Goal: Navigation & Orientation: Find specific page/section

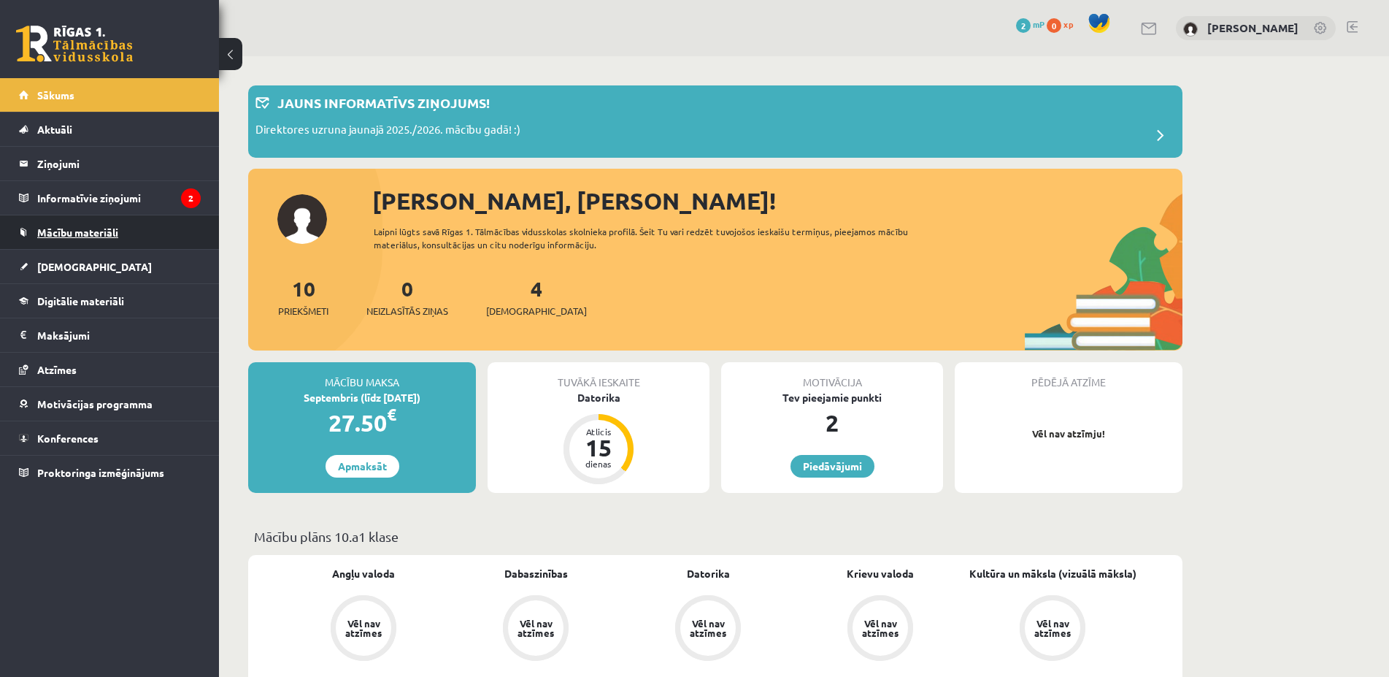
click at [93, 230] on span "Mācību materiāli" at bounding box center [77, 232] width 81 height 13
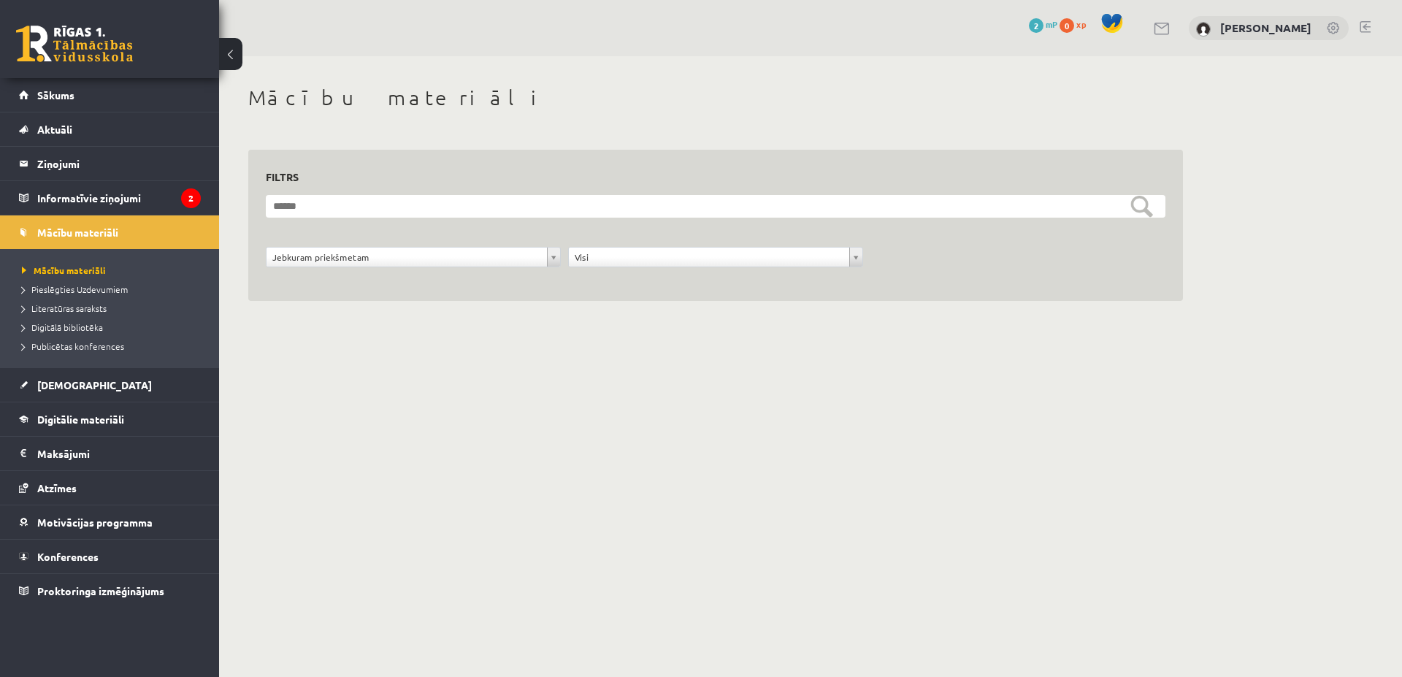
drag, startPoint x: 1401, startPoint y: 155, endPoint x: 1401, endPoint y: 266, distance: 111.0
click at [1389, 266] on div "**********" at bounding box center [810, 209] width 1183 height 307
click at [549, 256] on body "0 Dāvanas 2 mP 0 xp Jekaterina Kovaļonoka Sākums Aktuāli Kā mācīties eSKOLĀ Kon…" at bounding box center [701, 338] width 1402 height 677
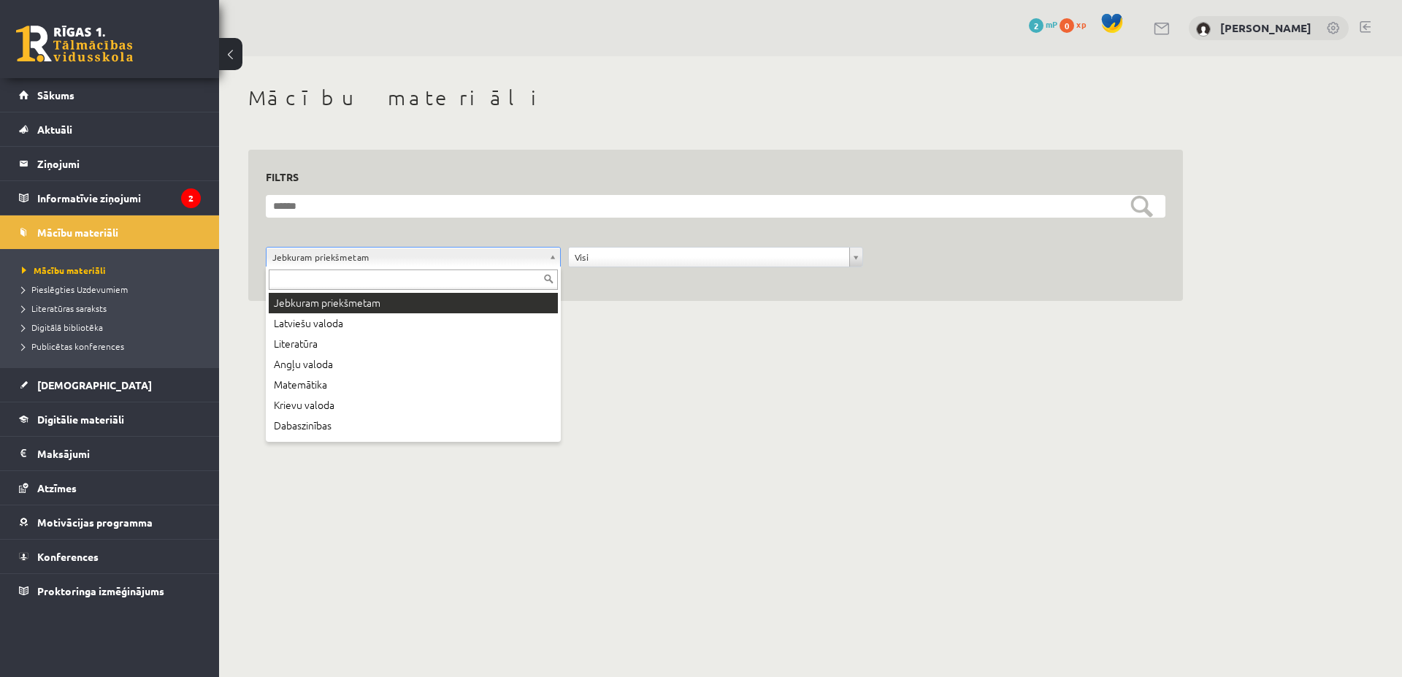
click at [549, 256] on body "0 Dāvanas 2 mP 0 xp Jekaterina Kovaļonoka Sākums Aktuāli Kā mācīties eSKOLĀ Kon…" at bounding box center [701, 338] width 1402 height 677
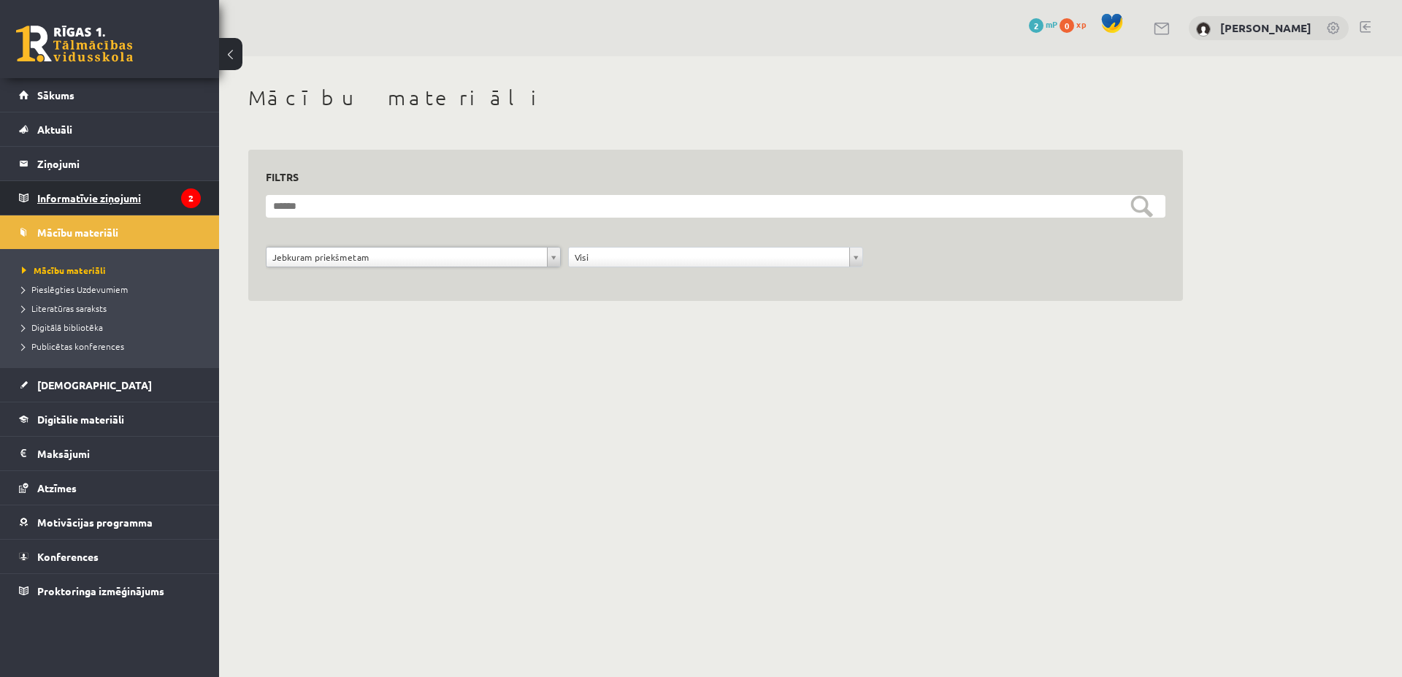
click at [88, 187] on legend "Informatīvie ziņojumi 2" at bounding box center [119, 198] width 164 height 34
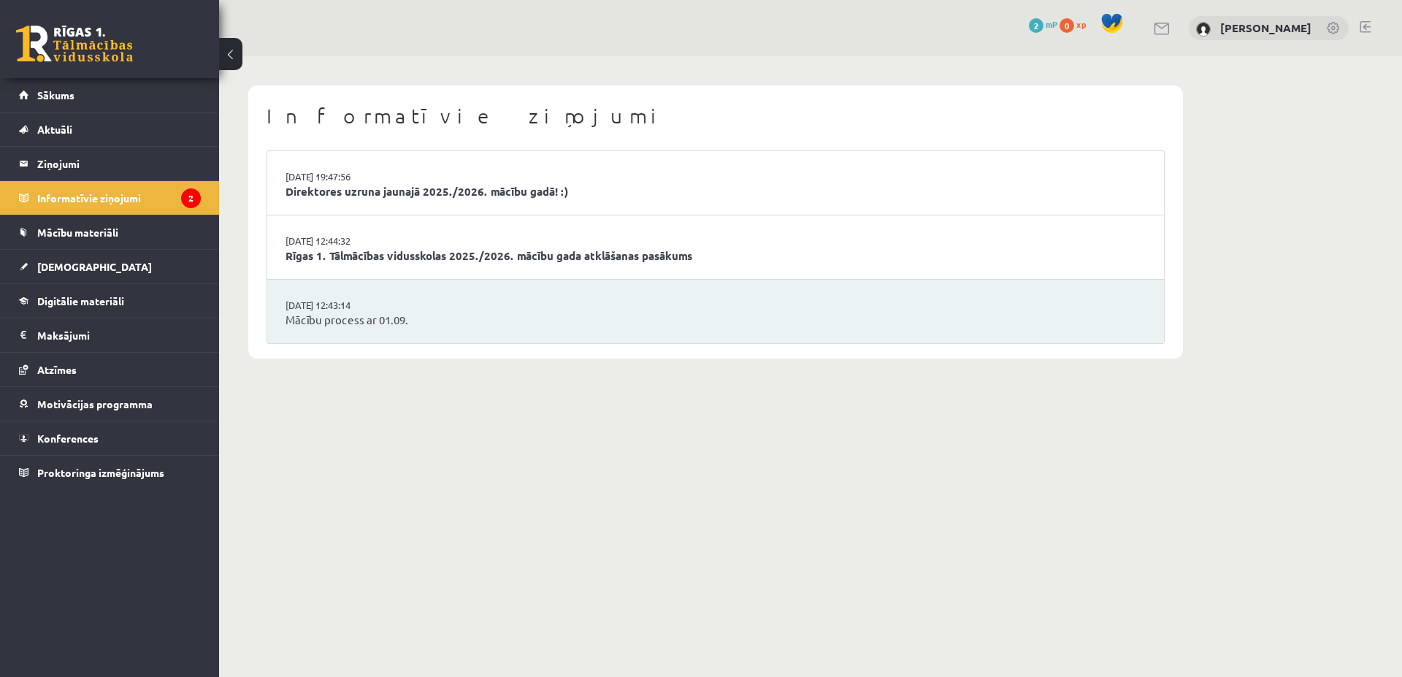
click at [513, 225] on li "29.08.2025 12:44:32 Rīgas 1. Tālmācības vidusskolas 2025./2026. mācību gada atk…" at bounding box center [715, 247] width 897 height 64
click at [497, 199] on link "Direktores uzruna jaunajā 2025./2026. mācību gadā! :)" at bounding box center [715, 191] width 860 height 17
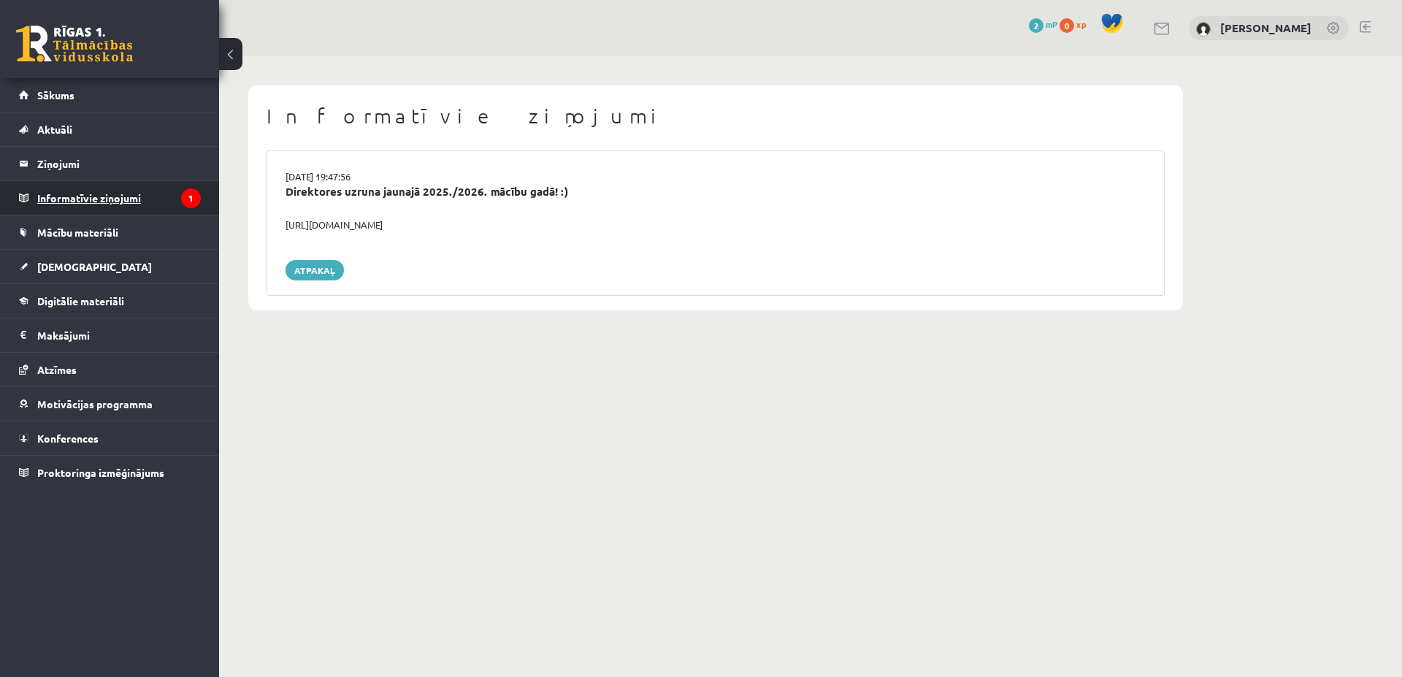
click at [139, 192] on legend "Informatīvie ziņojumi 1" at bounding box center [119, 198] width 164 height 34
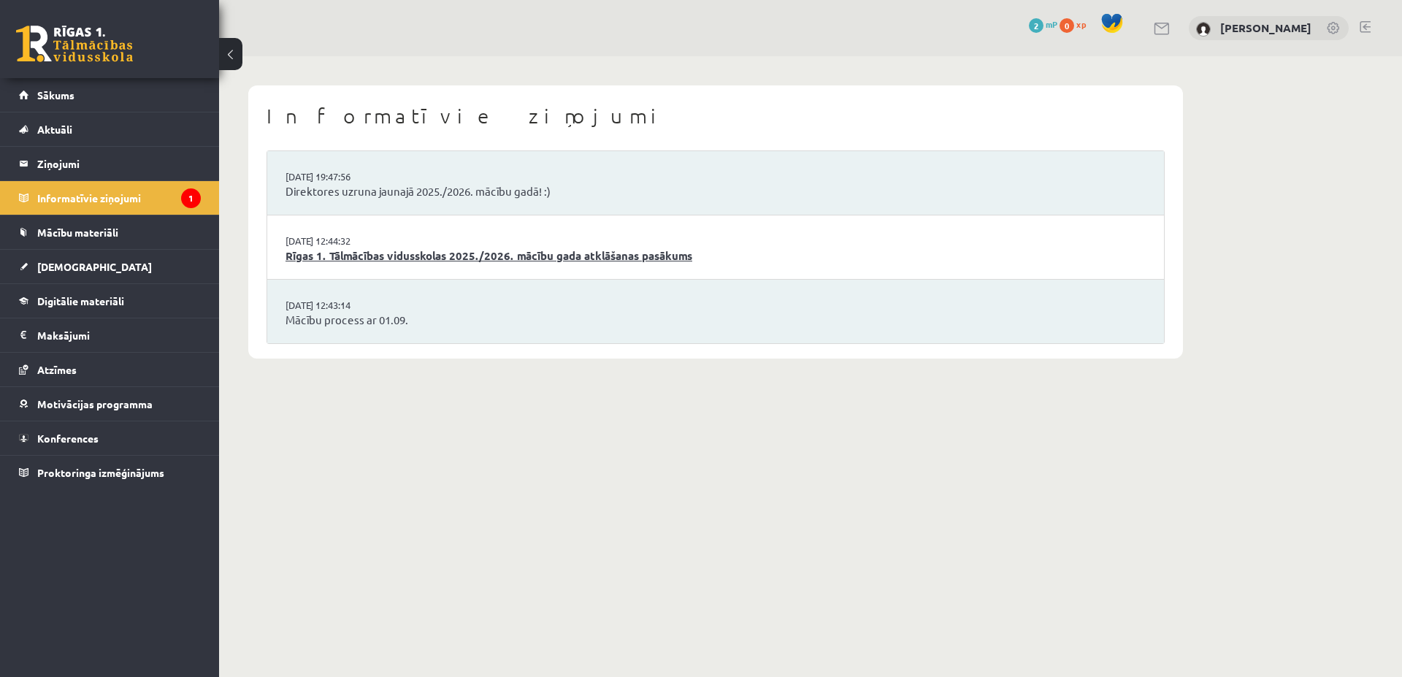
click at [343, 262] on link "Rīgas 1. Tālmācības vidusskolas 2025./2026. mācību gada atklāšanas pasākums" at bounding box center [715, 256] width 860 height 17
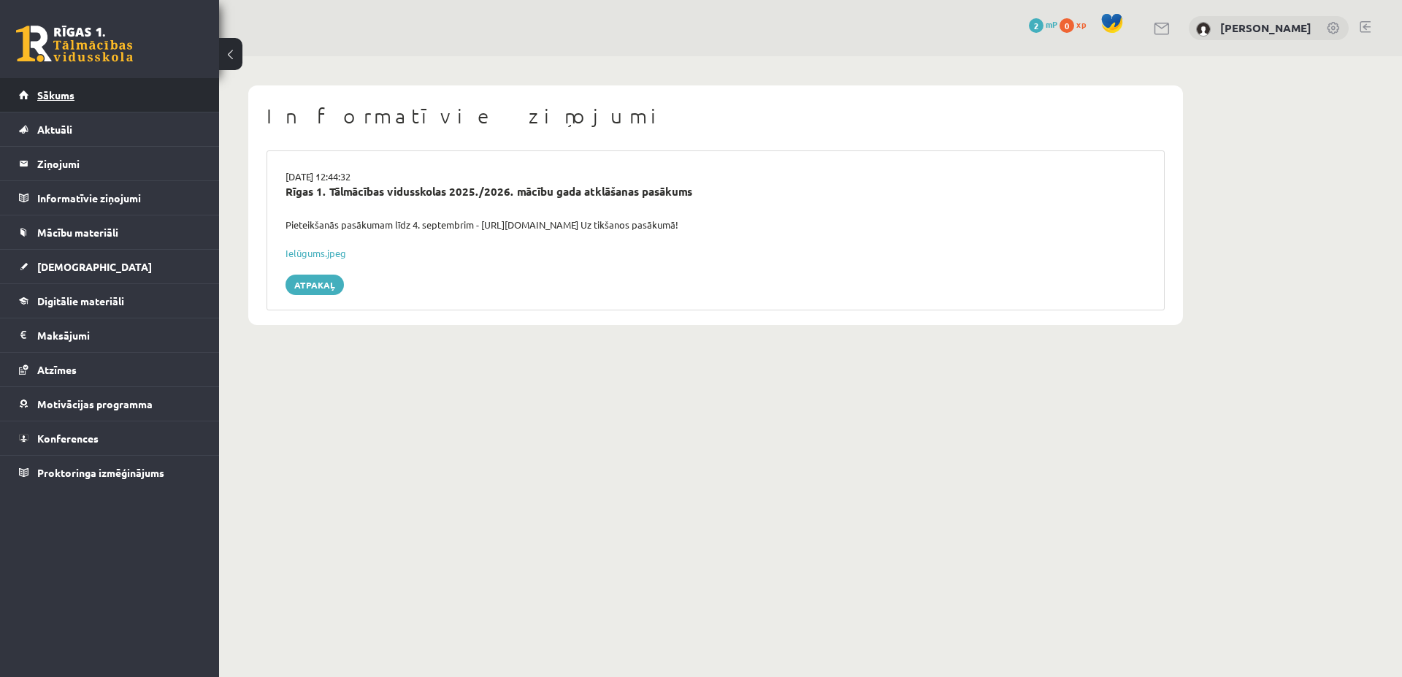
click at [64, 85] on link "Sākums" at bounding box center [110, 95] width 182 height 34
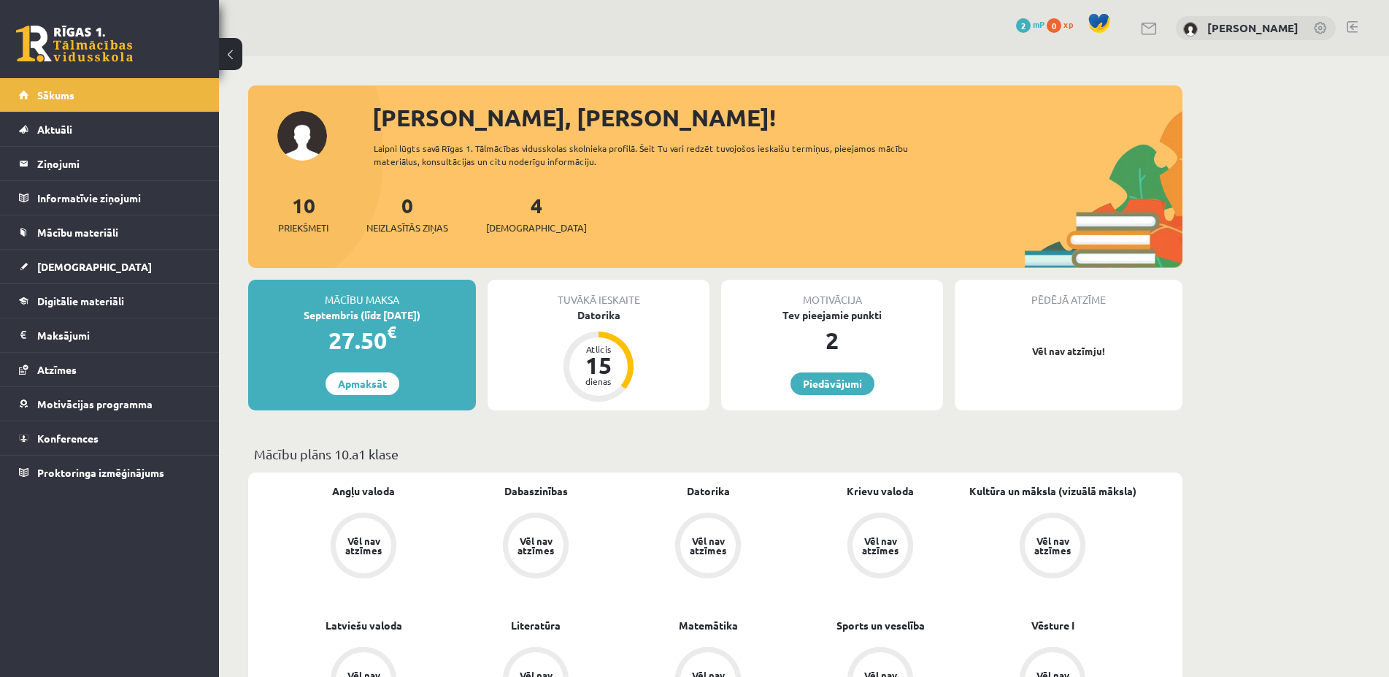
click at [507, 215] on div "4 Ieskaites" at bounding box center [536, 212] width 101 height 45
click at [517, 227] on span "[DEMOGRAPHIC_DATA]" at bounding box center [536, 228] width 101 height 15
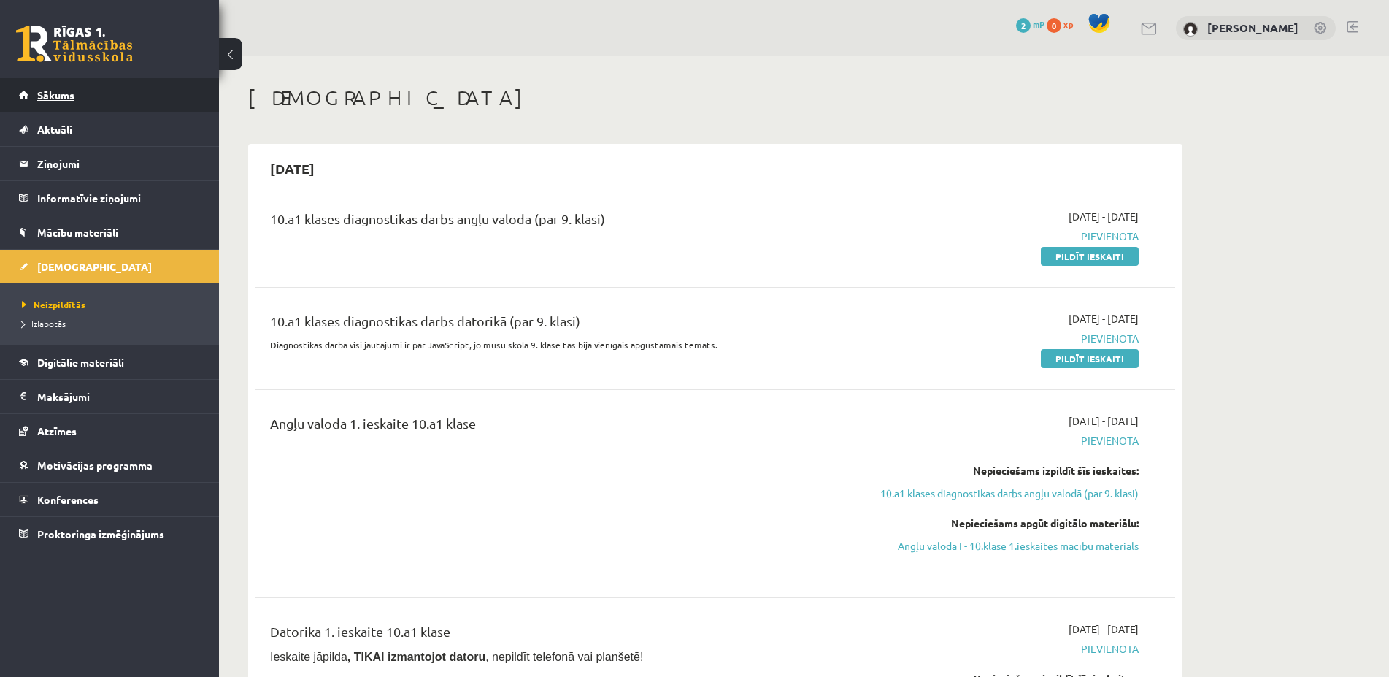
click at [60, 85] on link "Sākums" at bounding box center [110, 95] width 182 height 34
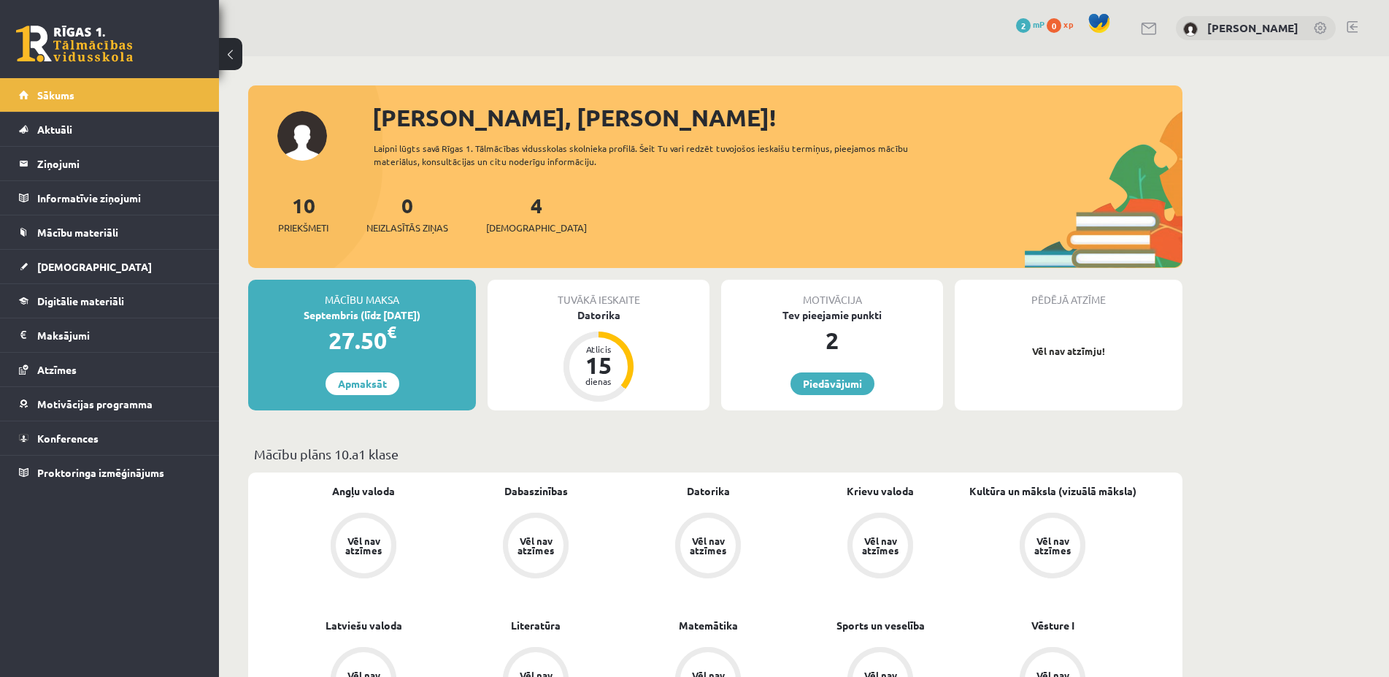
click at [1351, 27] on link at bounding box center [1352, 27] width 11 height 12
